Goal: Task Accomplishment & Management: Manage account settings

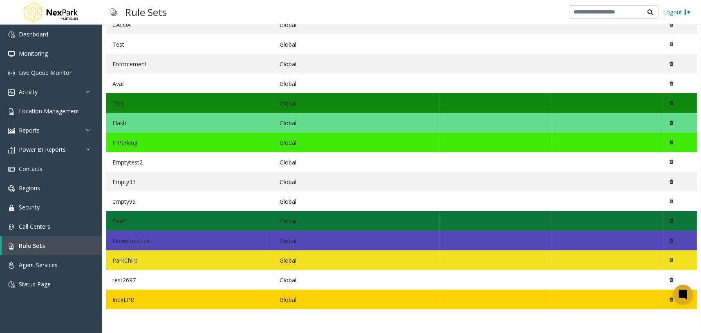
scroll to position [180, 0]
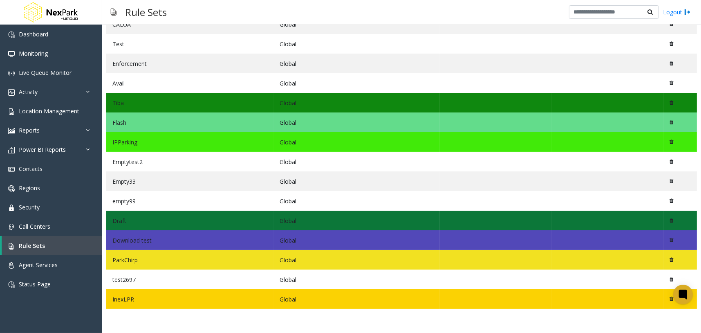
click at [134, 295] on td "InexLPR" at bounding box center [189, 299] width 167 height 20
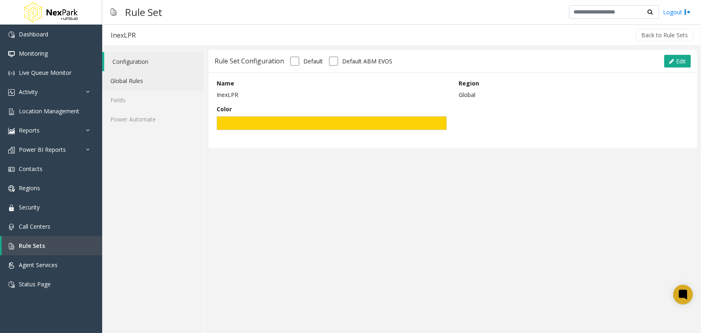
click at [161, 83] on link "Global Rules" at bounding box center [153, 80] width 102 height 19
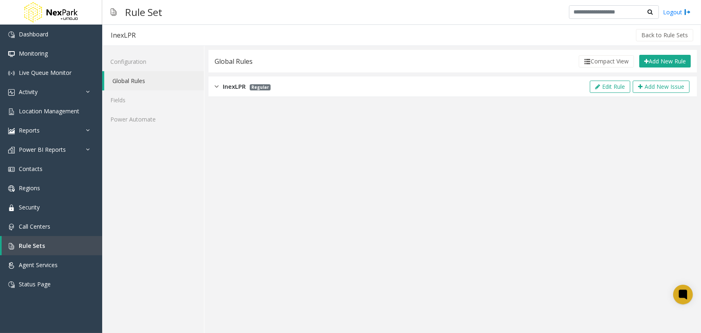
click at [234, 89] on span "InexLPR" at bounding box center [234, 86] width 23 height 9
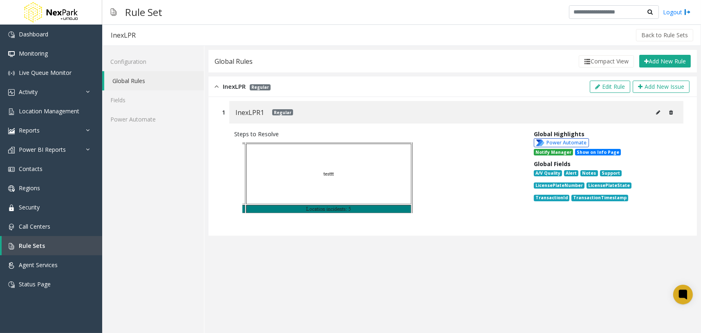
click at [658, 112] on icon at bounding box center [658, 112] width 4 height 5
type input "********"
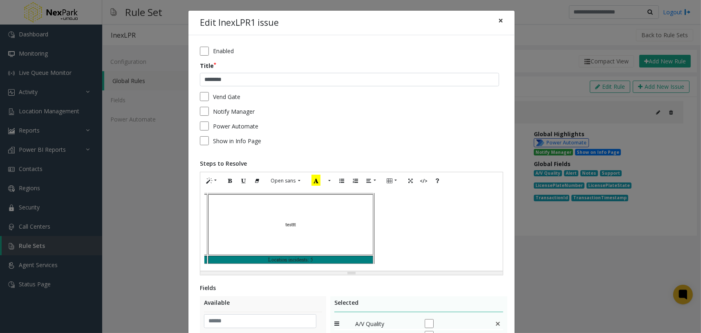
click at [498, 21] on span "×" at bounding box center [500, 20] width 5 height 11
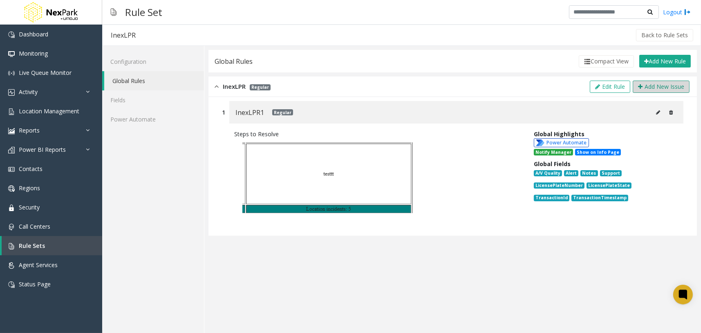
click at [665, 86] on button "Add New Issue" at bounding box center [661, 87] width 57 height 12
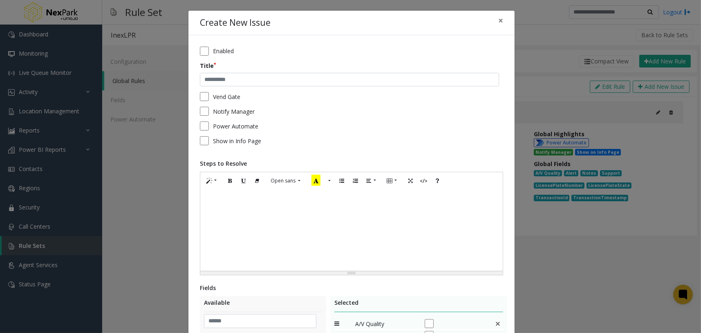
scroll to position [218, 0]
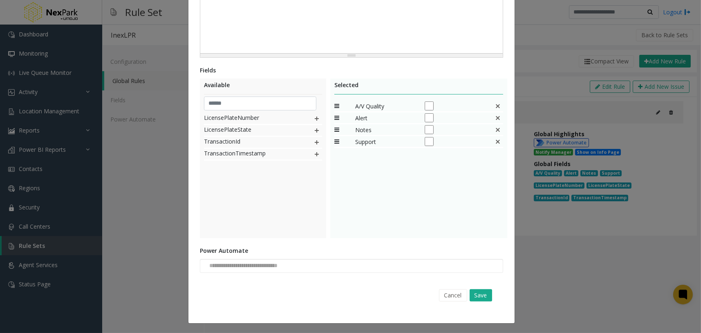
click at [314, 117] on img at bounding box center [317, 118] width 7 height 11
click at [314, 132] on img at bounding box center [317, 130] width 7 height 11
drag, startPoint x: 313, startPoint y: 135, endPoint x: 314, endPoint y: 130, distance: 5.8
click at [314, 135] on div "TransactionTimestamp" at bounding box center [263, 131] width 118 height 12
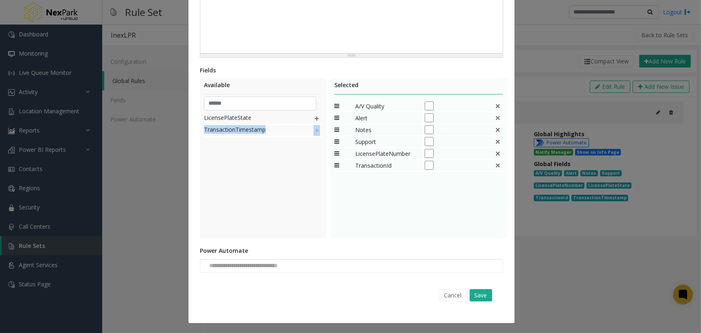
click at [314, 129] on img at bounding box center [317, 130] width 7 height 11
